Goal: Transaction & Acquisition: Purchase product/service

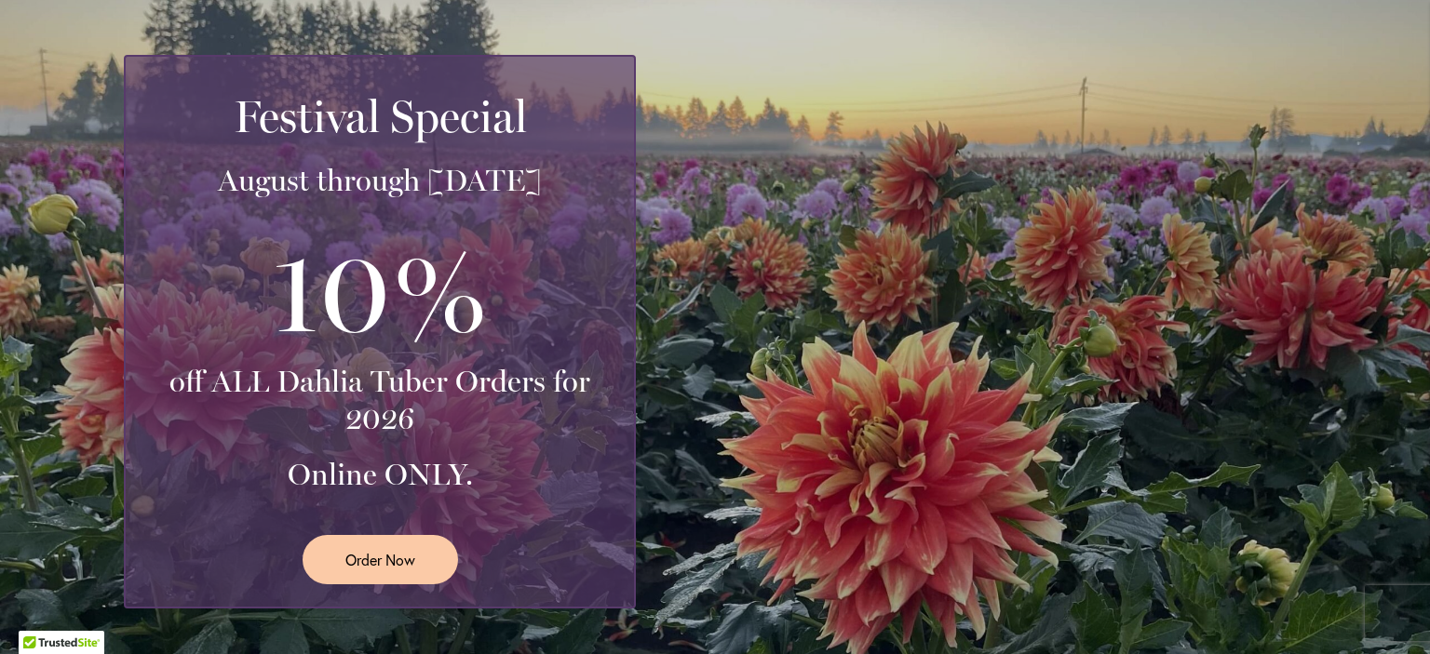
scroll to position [372, 0]
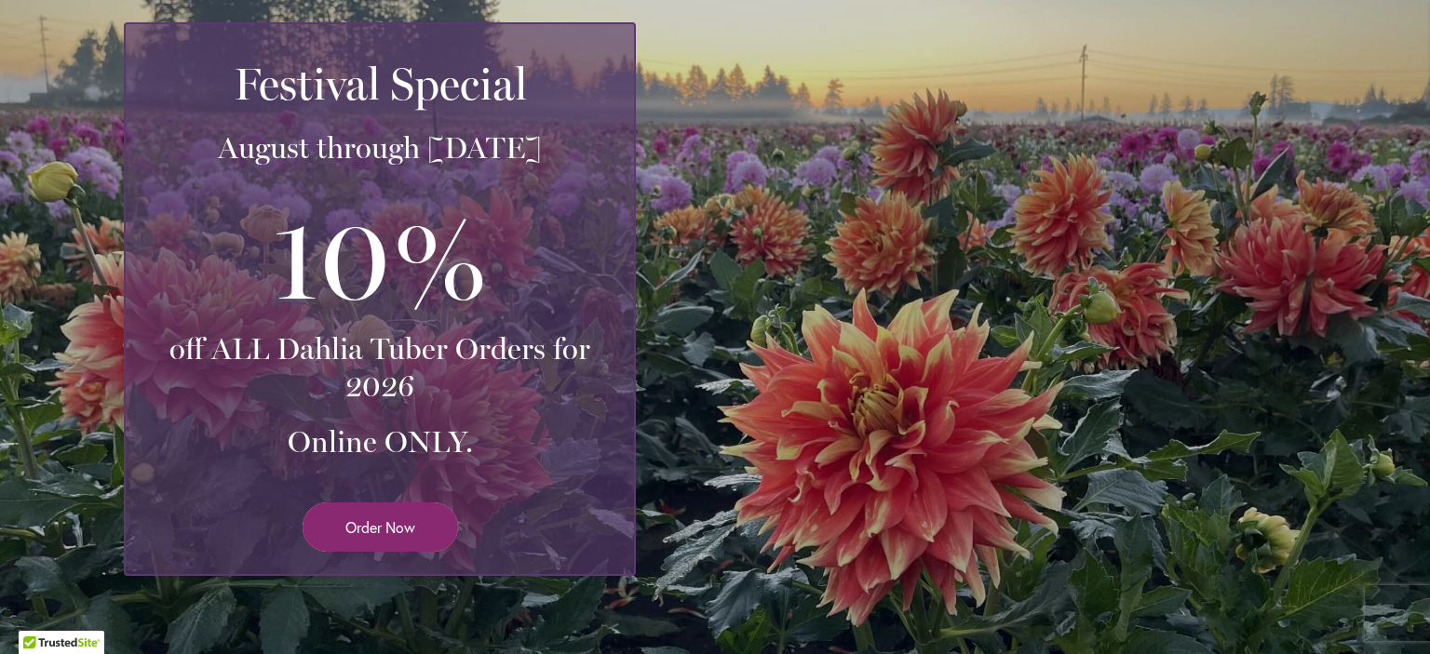
click at [388, 524] on span "Order Now" at bounding box center [380, 527] width 70 height 21
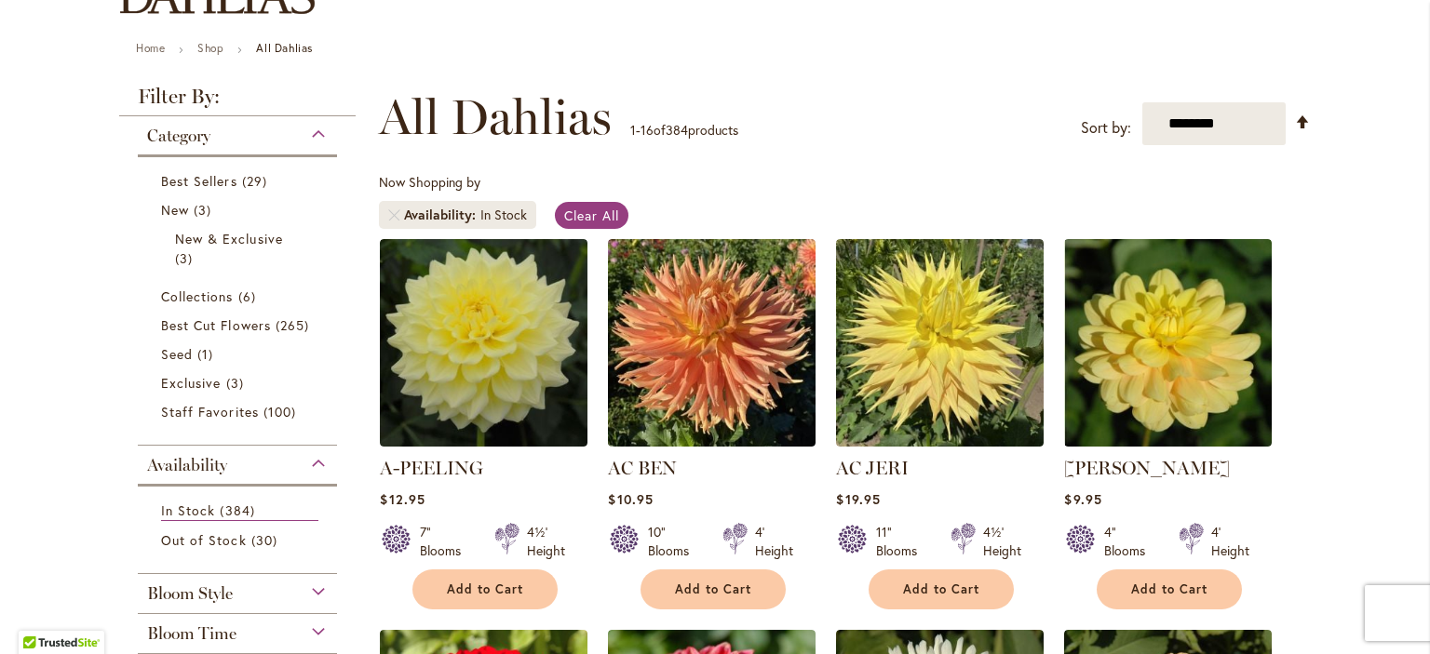
scroll to position [279, 0]
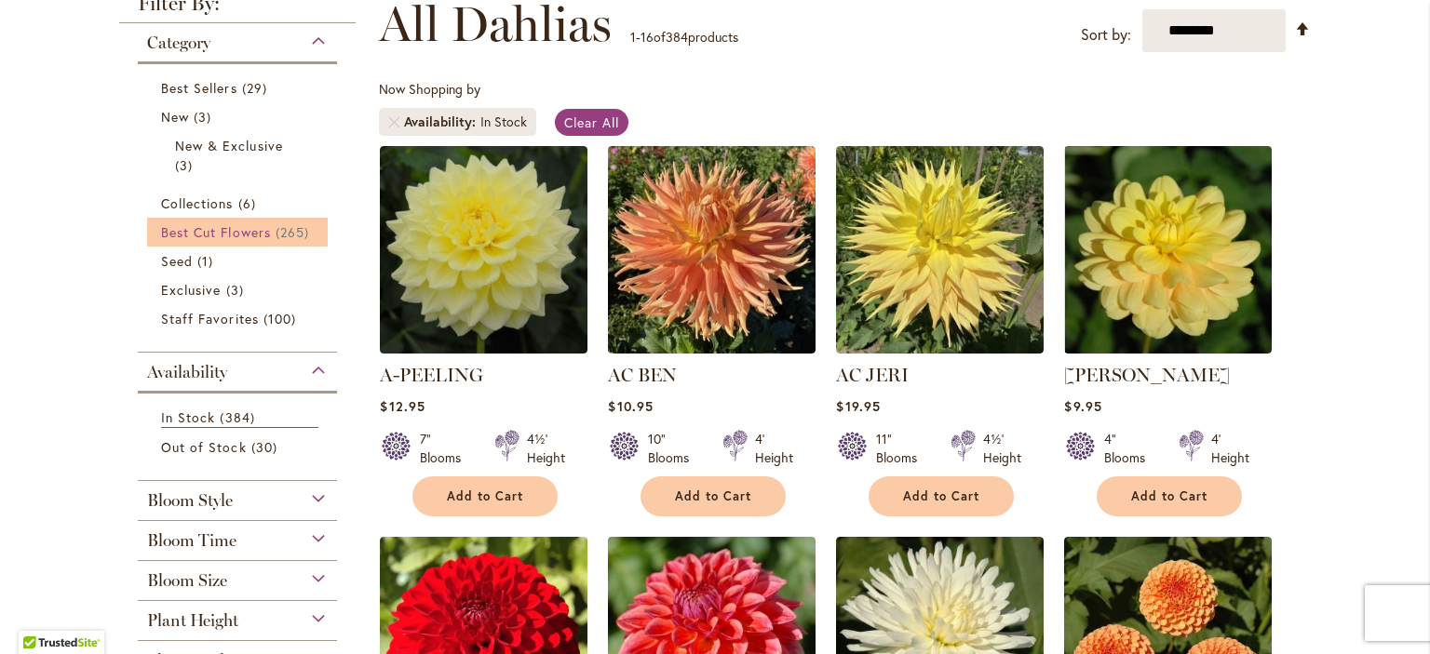
click at [290, 230] on span "265 items" at bounding box center [295, 232] width 38 height 20
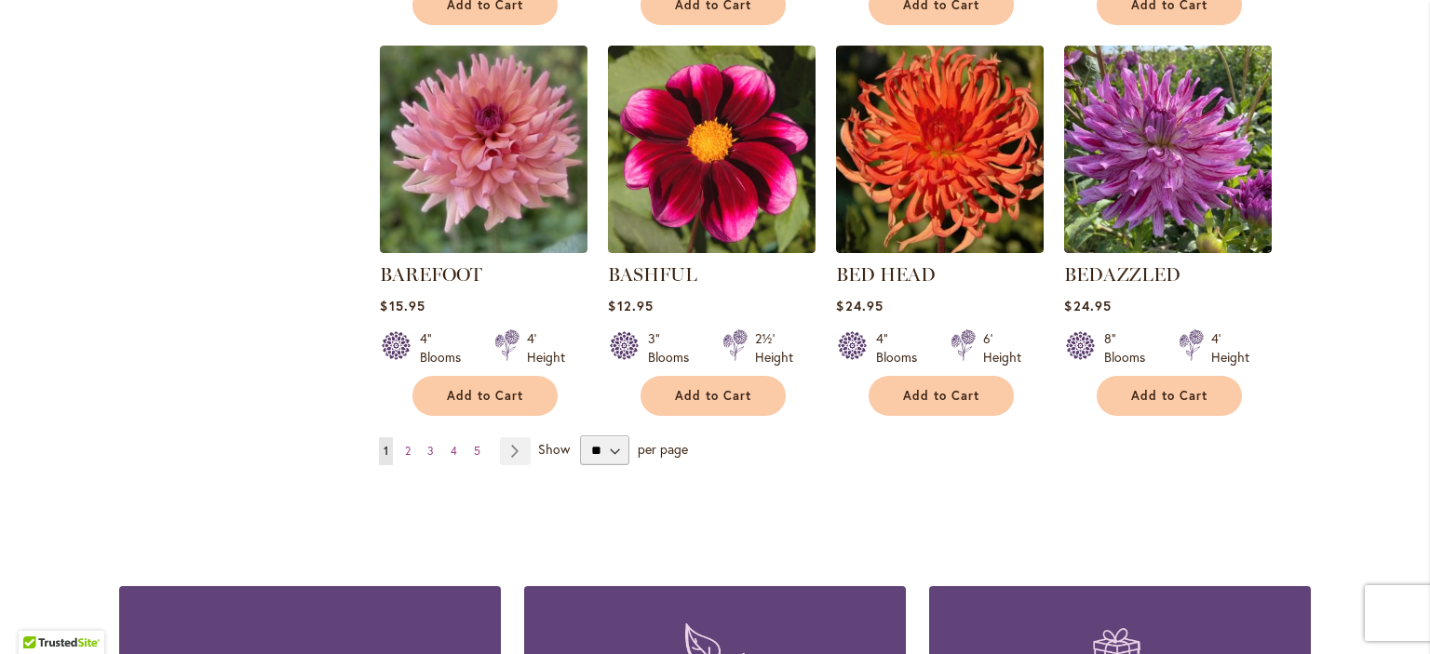
scroll to position [1676, 0]
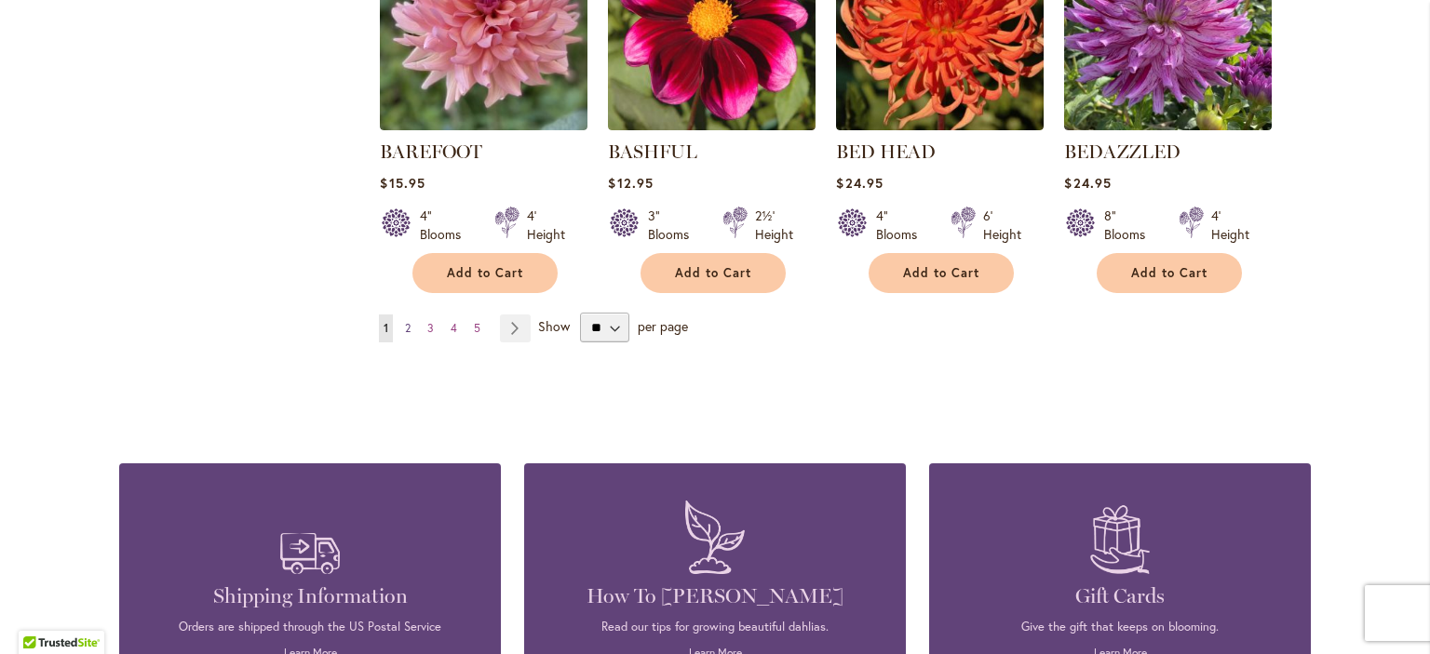
click at [406, 324] on link "Page 2" at bounding box center [407, 329] width 15 height 28
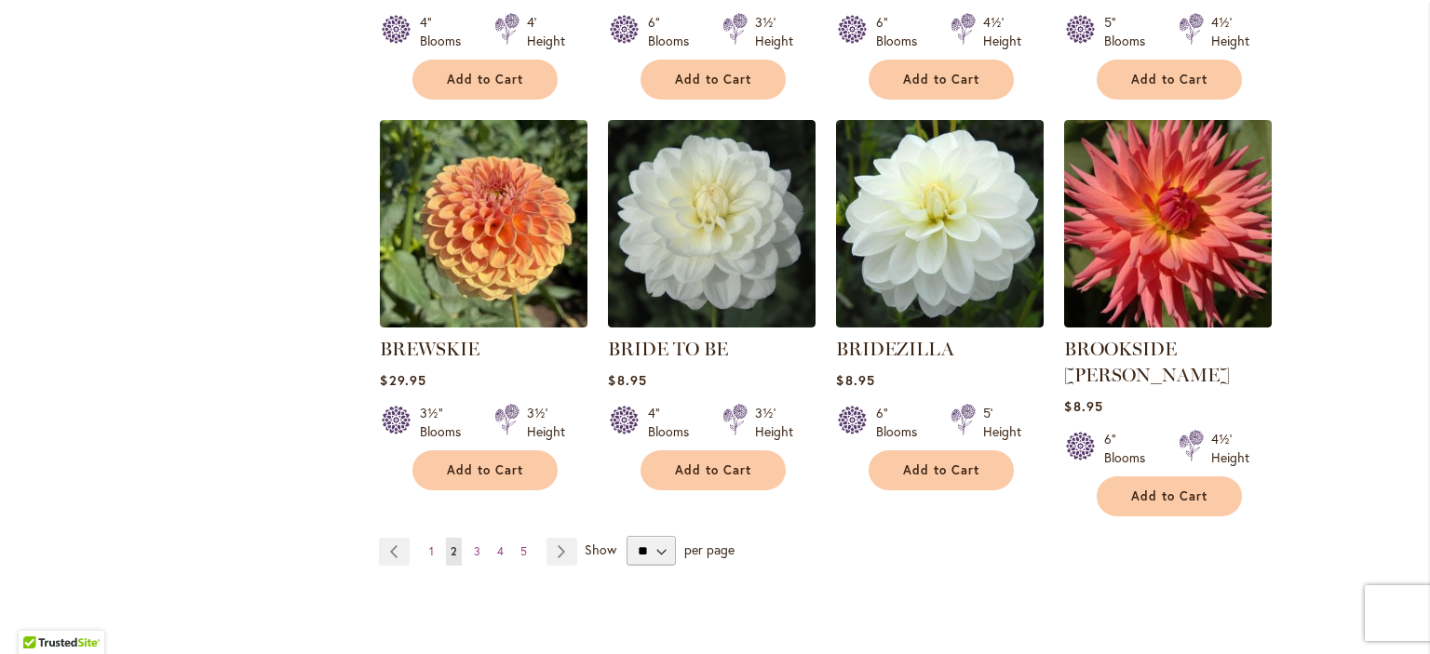
scroll to position [1583, 0]
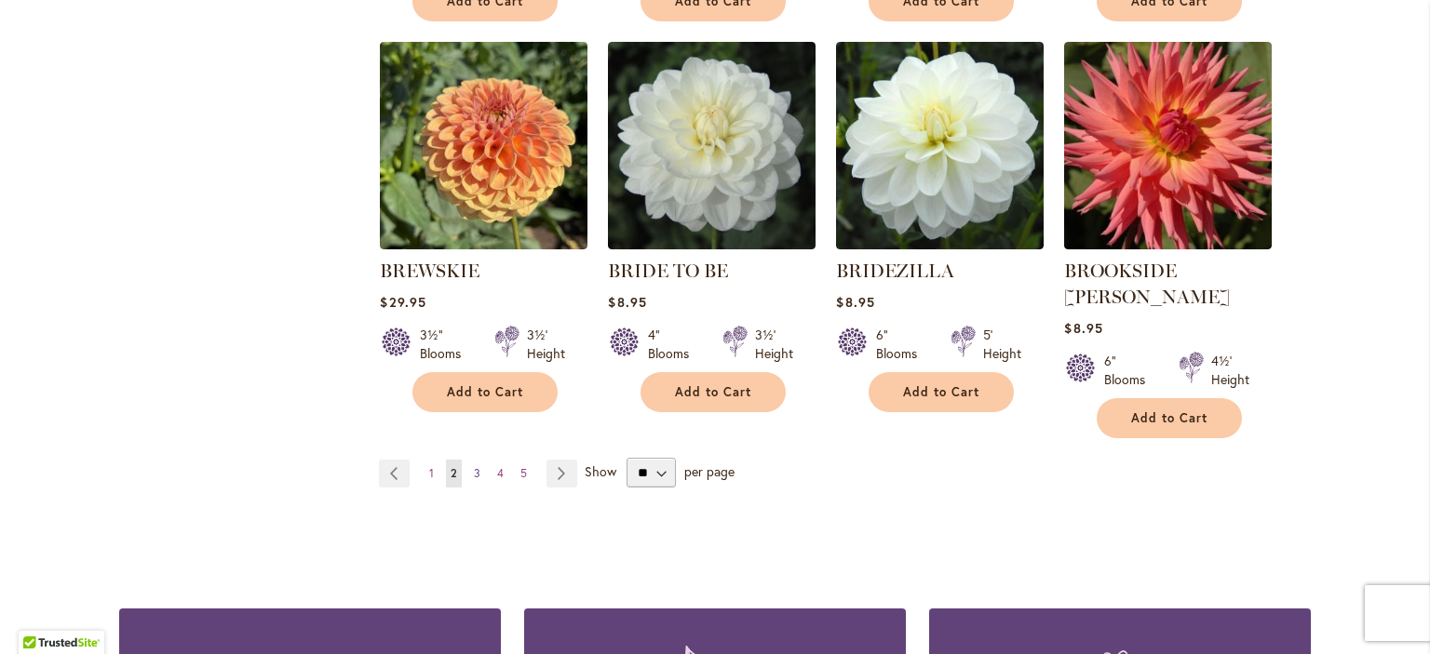
click at [473, 460] on link "Page 3" at bounding box center [477, 474] width 16 height 28
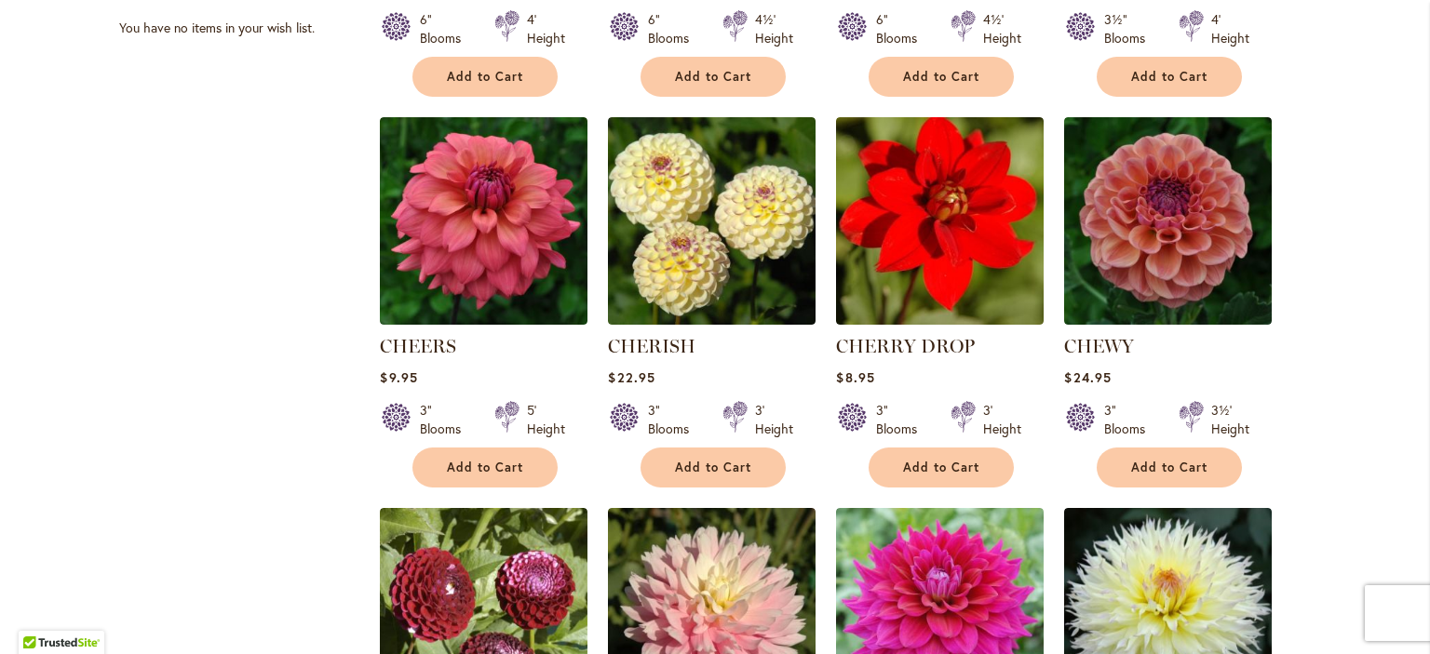
scroll to position [1117, 0]
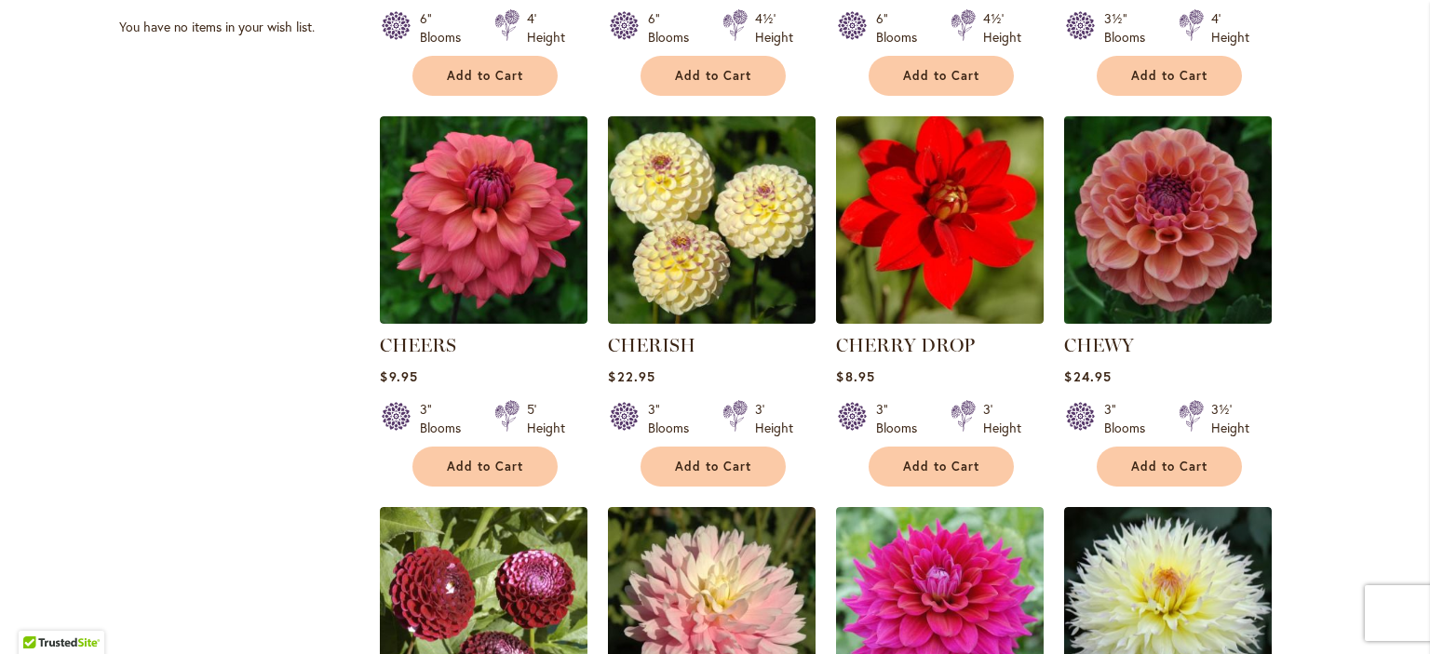
click at [1171, 284] on img at bounding box center [1168, 220] width 218 height 218
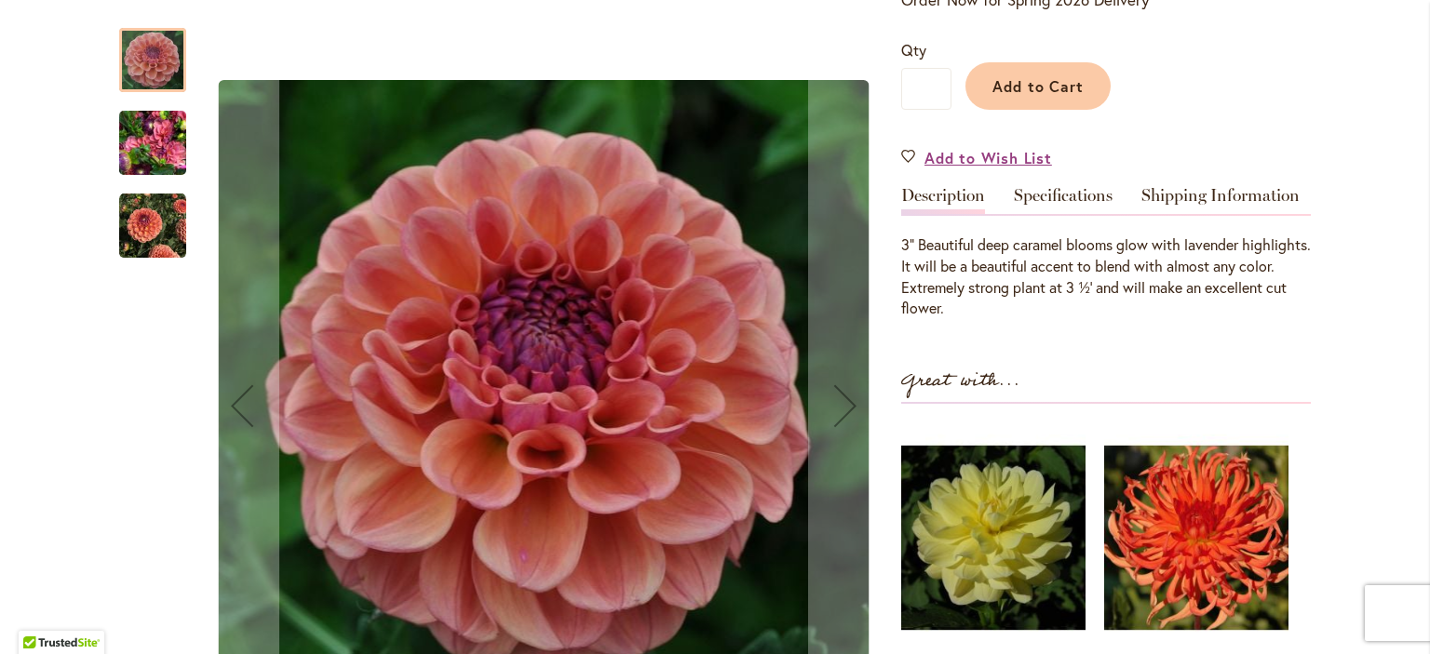
scroll to position [465, 0]
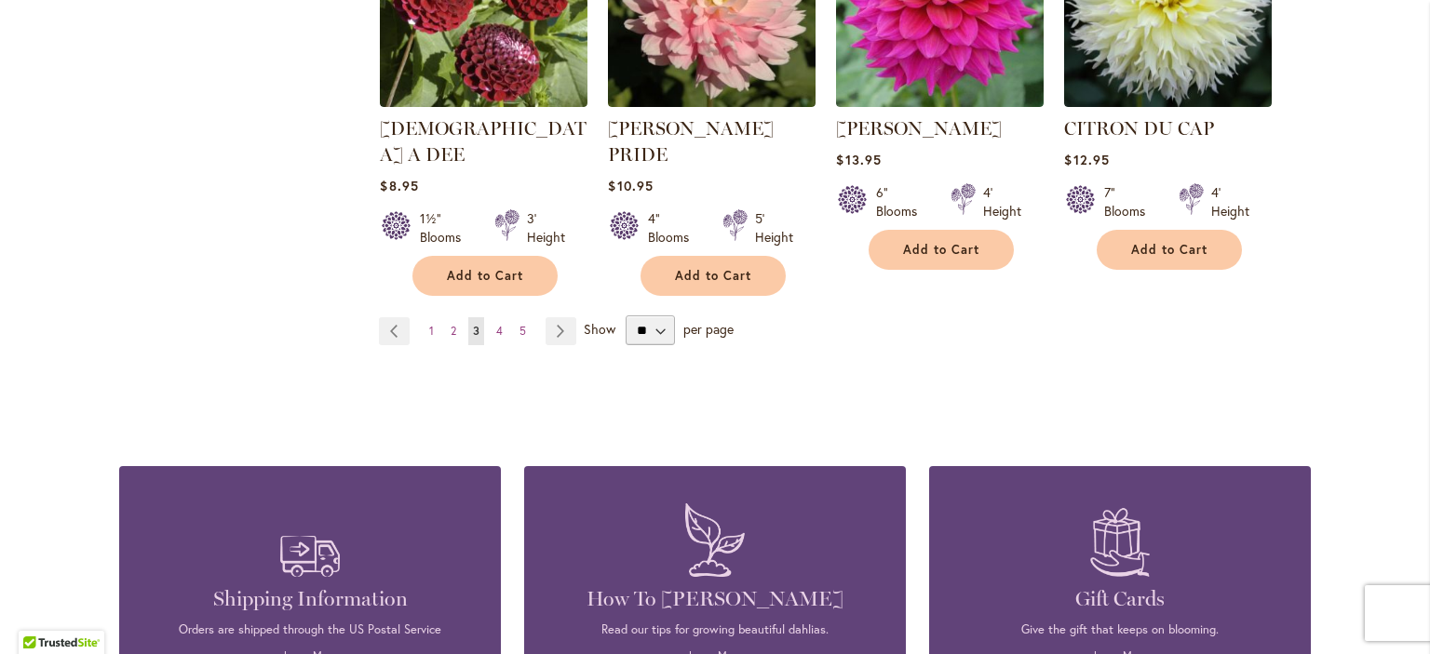
scroll to position [1769, 0]
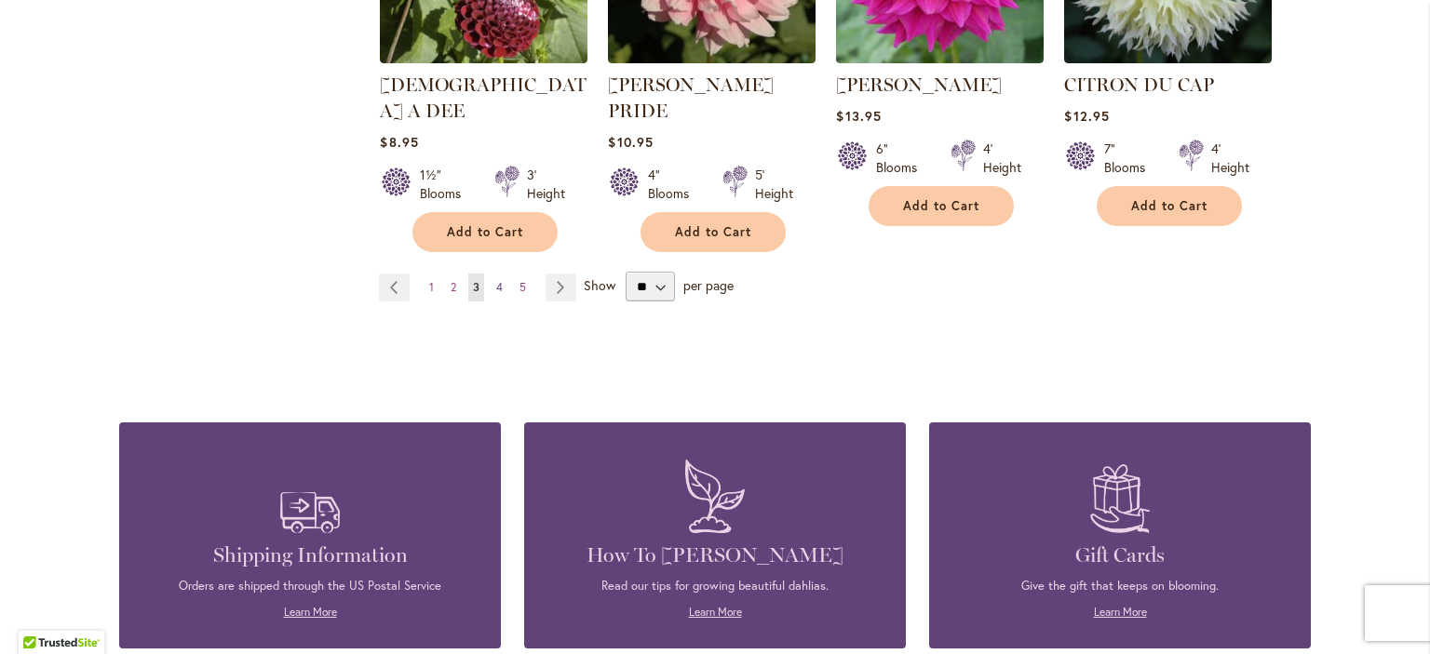
click at [496, 280] on span "4" at bounding box center [499, 287] width 7 height 14
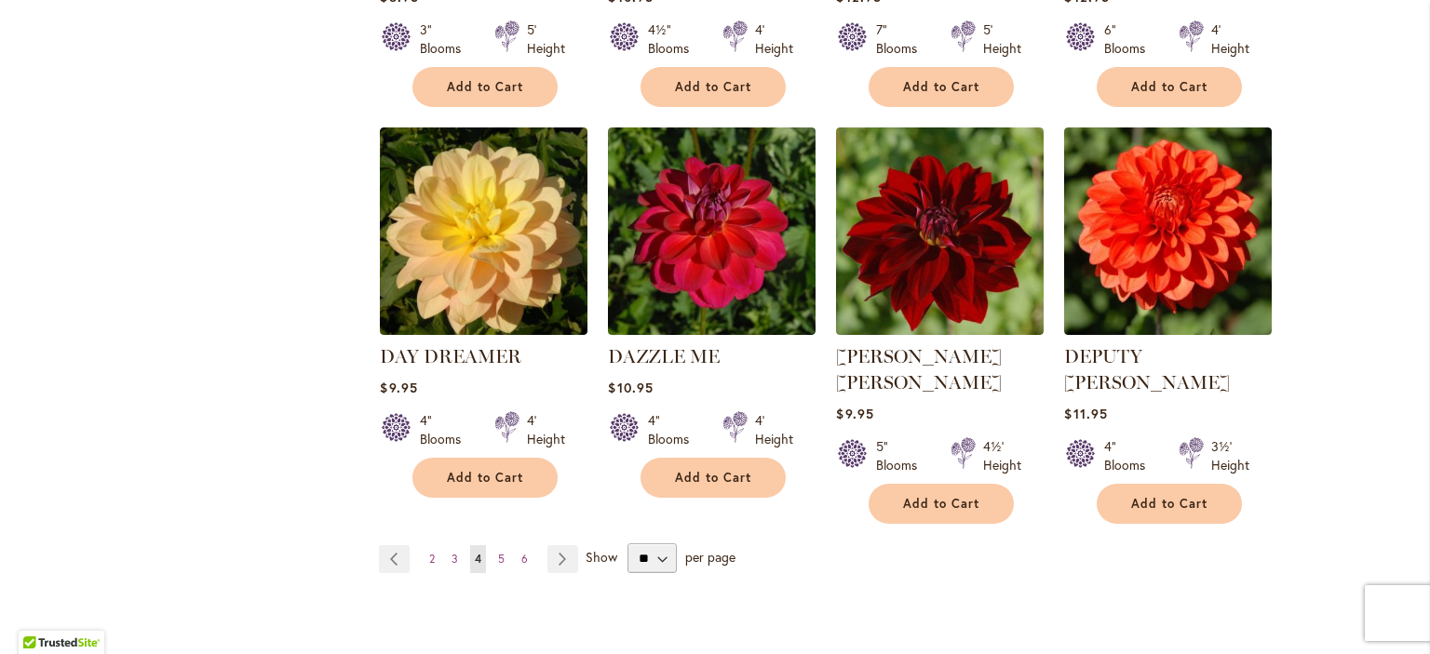
scroll to position [1583, 0]
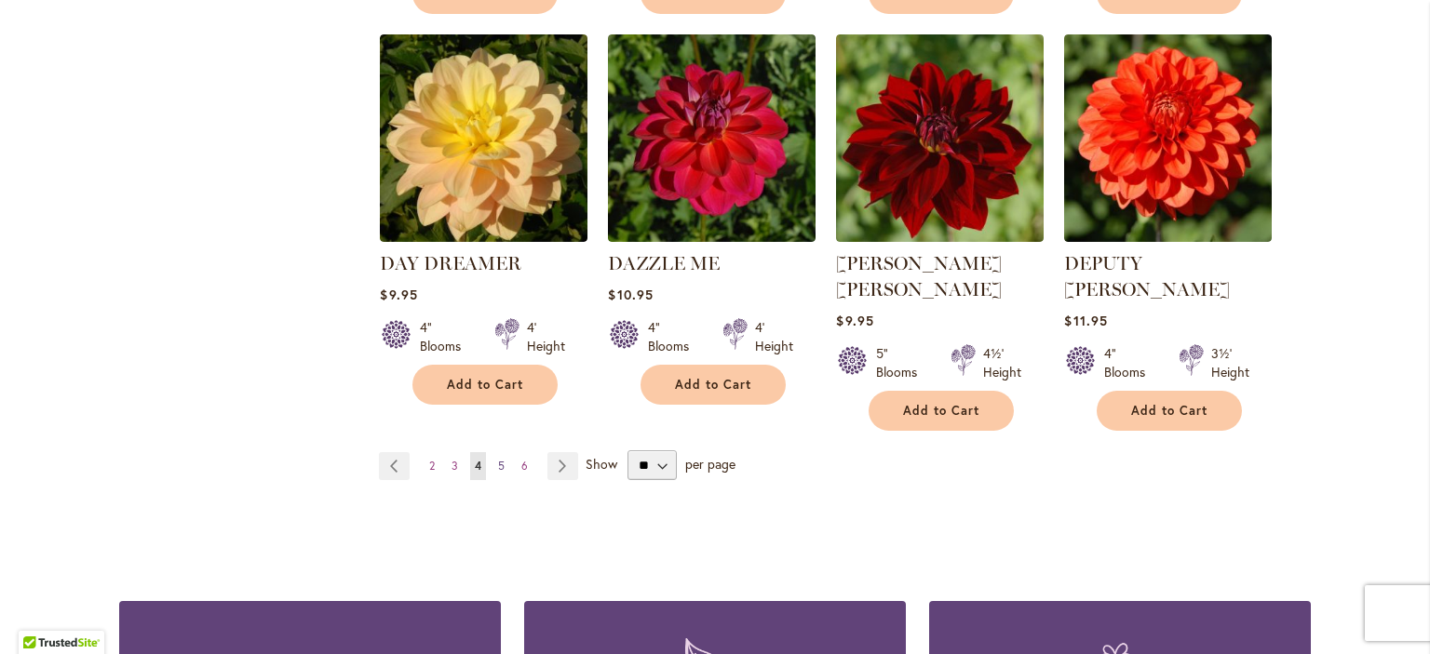
click at [498, 459] on span "5" at bounding box center [501, 466] width 7 height 14
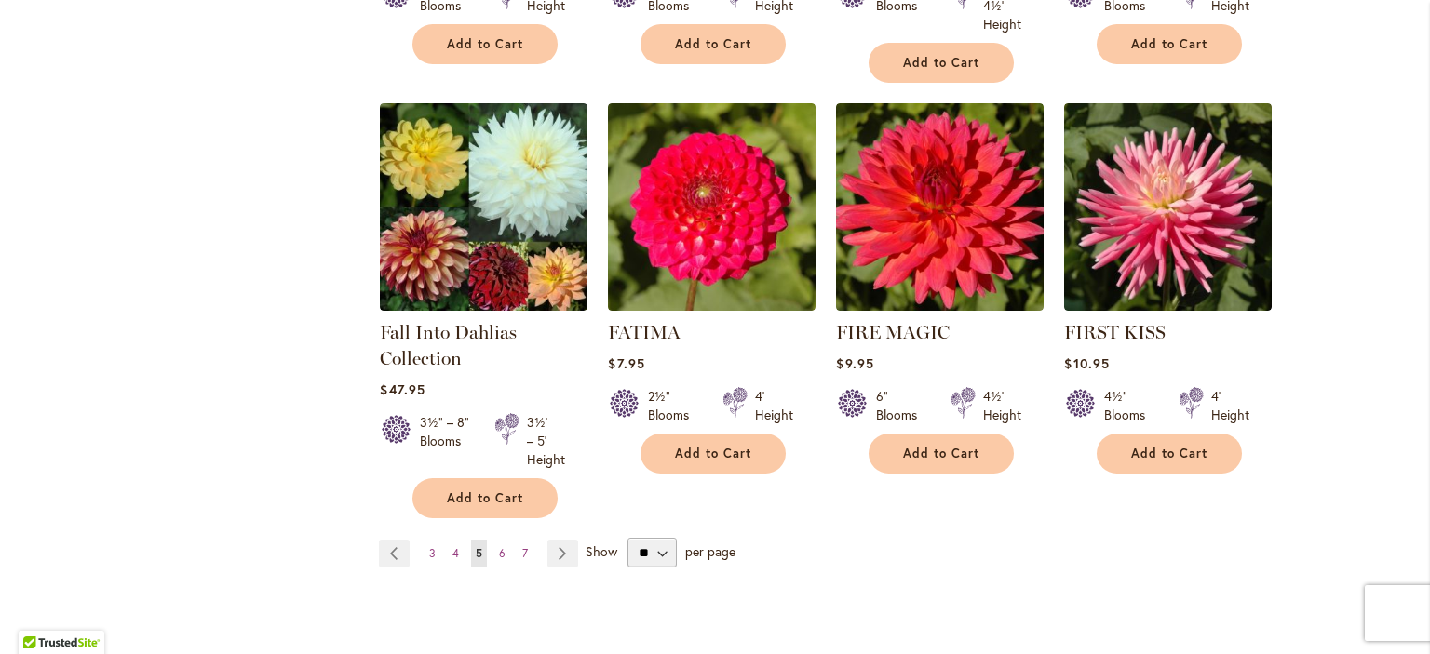
scroll to position [1583, 0]
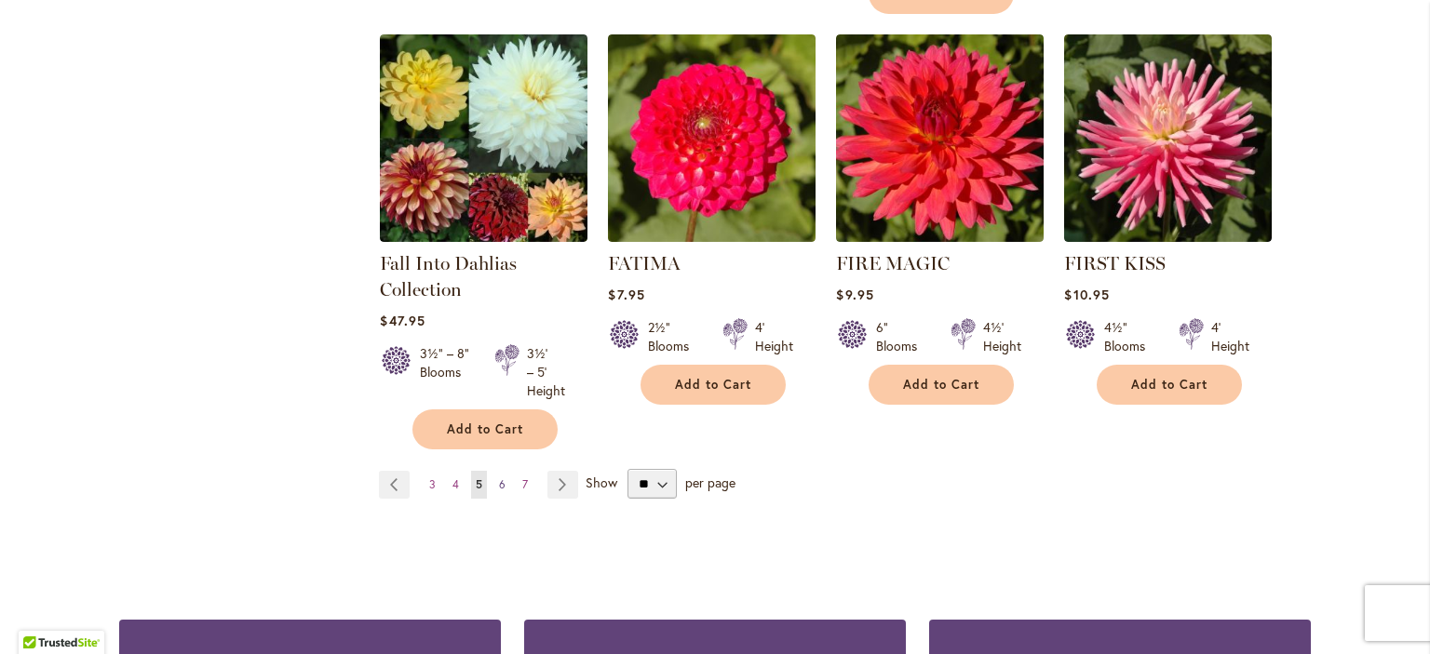
click at [499, 476] on link "Page 6" at bounding box center [502, 485] width 16 height 28
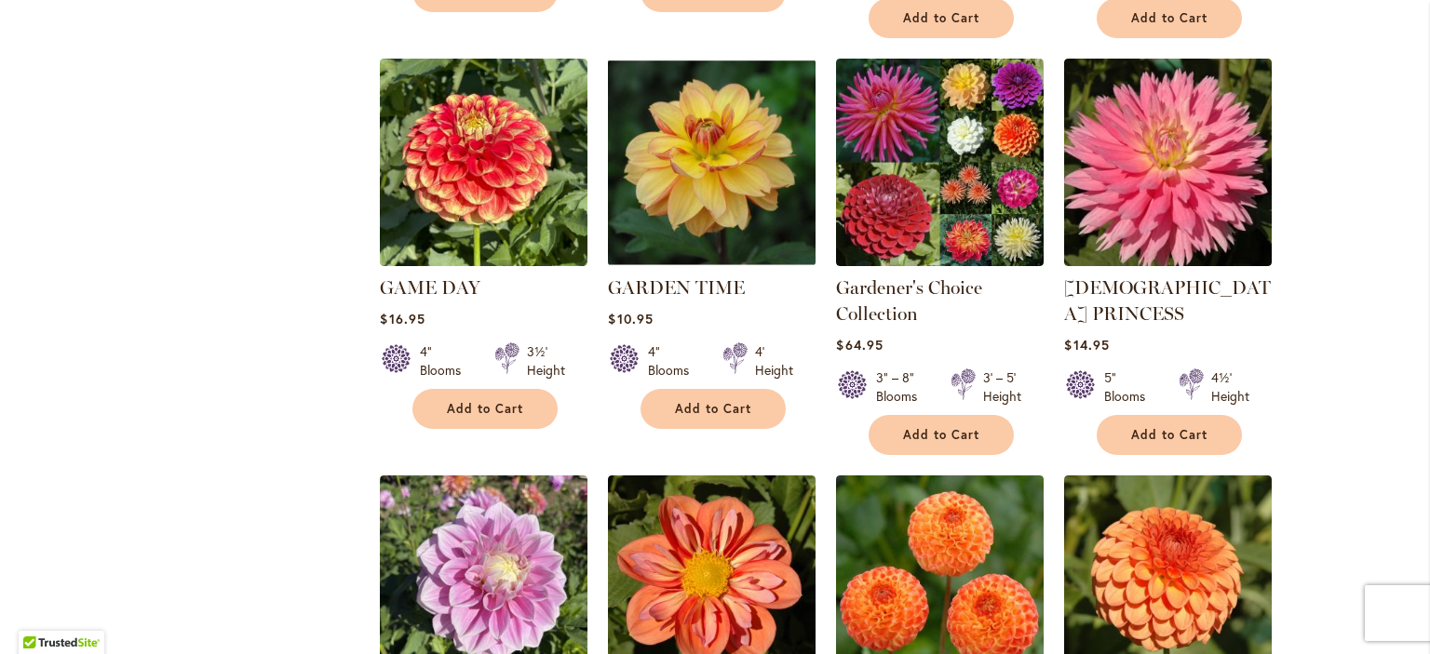
scroll to position [1210, 0]
